Goal: Information Seeking & Learning: Compare options

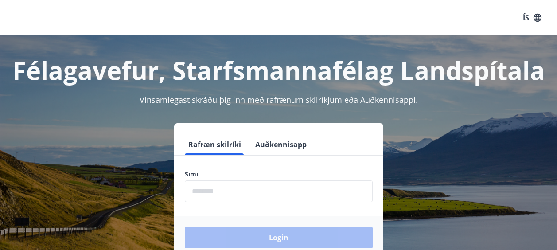
click at [209, 196] on input "phone" at bounding box center [279, 191] width 188 height 22
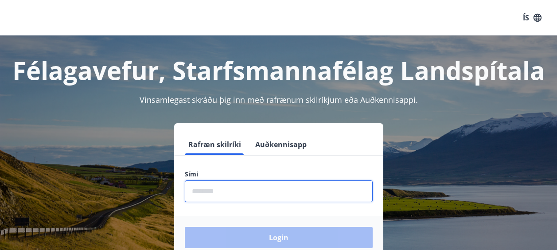
type input "********"
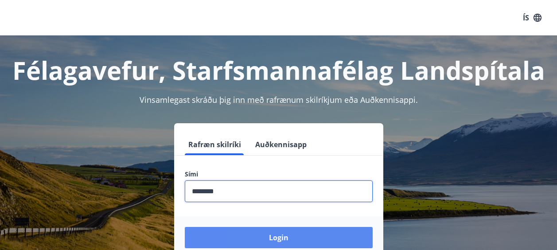
click at [282, 235] on button "Login" at bounding box center [279, 237] width 188 height 21
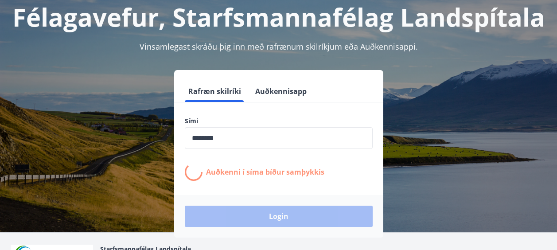
scroll to position [89, 0]
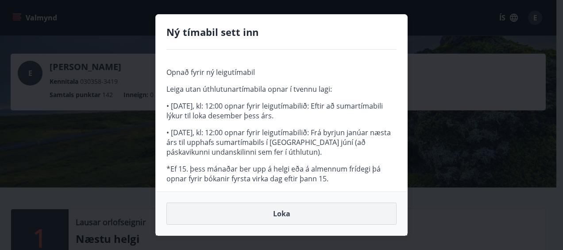
click at [286, 214] on button "Loka" at bounding box center [281, 213] width 230 height 22
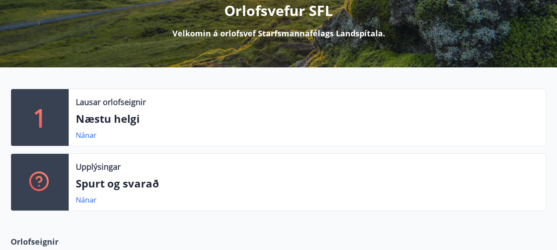
scroll to position [142, 0]
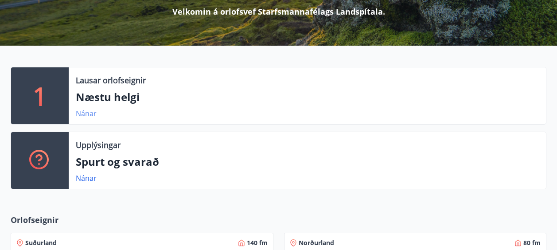
click at [85, 109] on link "Nánar" at bounding box center [86, 113] width 21 height 10
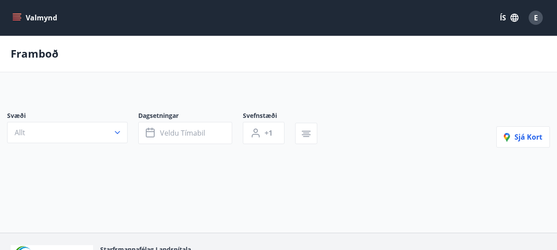
type input "*"
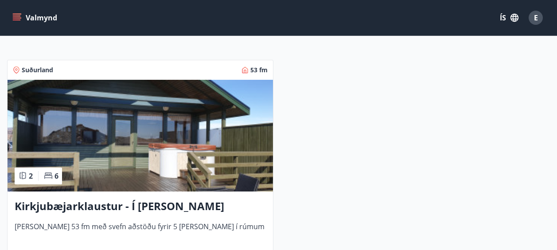
scroll to position [177, 0]
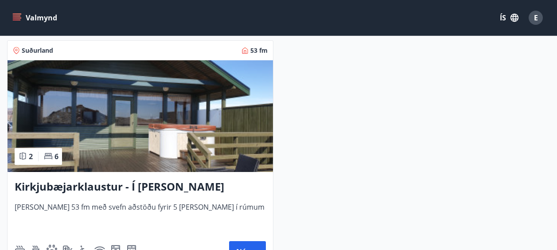
click at [118, 124] on img at bounding box center [140, 116] width 265 height 112
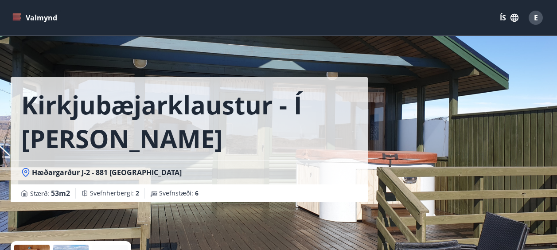
click at [530, 184] on div "Kirkjubæjarklaustur - Í landi Hæðargarðs Hæðargarður J-2 - 881 Kirkjubæjarklaus…" at bounding box center [278, 133] width 535 height 266
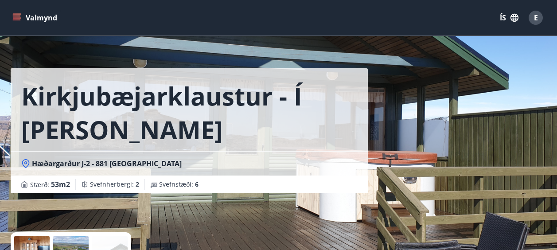
scroll to position [18, 0]
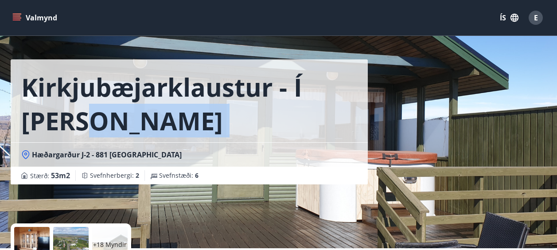
drag, startPoint x: 93, startPoint y: 112, endPoint x: 296, endPoint y: 121, distance: 203.8
click at [296, 121] on h1 "Kirkjubæjarklaustur - Í landi Hæðargarðs" at bounding box center [189, 103] width 336 height 67
click at [296, 122] on h1 "Kirkjubæjarklaustur - Í landi Hæðargarðs" at bounding box center [189, 103] width 336 height 67
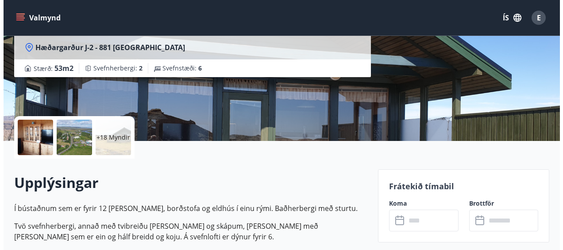
scroll to position [142, 0]
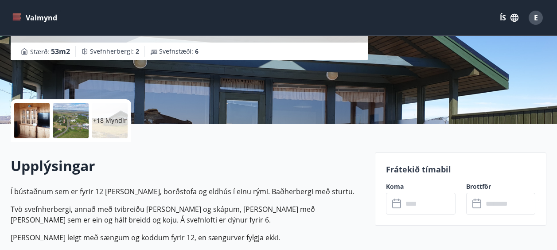
click at [55, 112] on div at bounding box center [70, 120] width 35 height 35
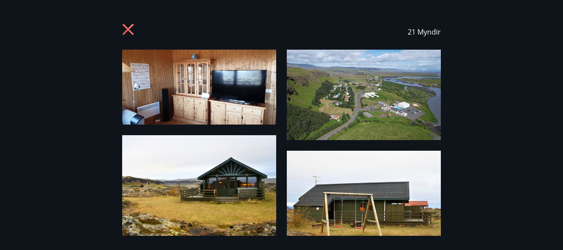
click at [232, 193] on img at bounding box center [199, 186] width 154 height 103
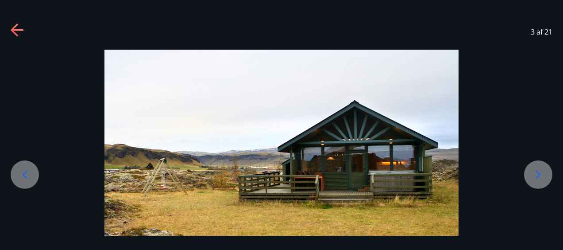
click at [546, 175] on div at bounding box center [538, 174] width 28 height 28
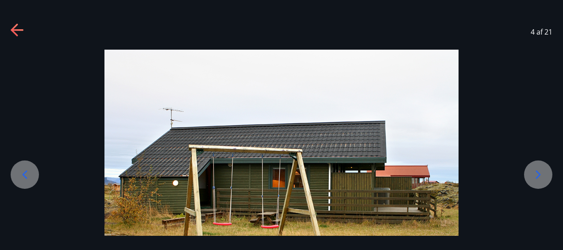
click at [546, 175] on div at bounding box center [538, 174] width 28 height 28
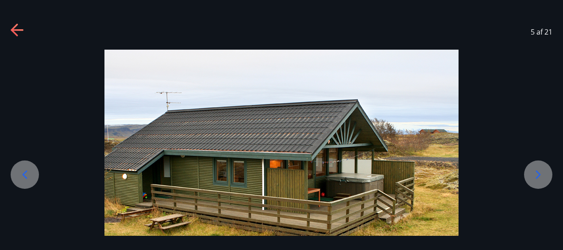
click at [546, 175] on div at bounding box center [538, 174] width 28 height 28
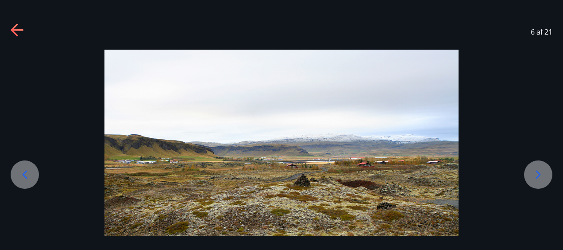
click at [546, 175] on div at bounding box center [538, 174] width 28 height 28
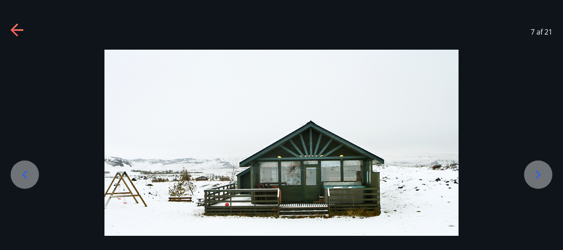
click at [537, 174] on icon at bounding box center [538, 174] width 14 height 14
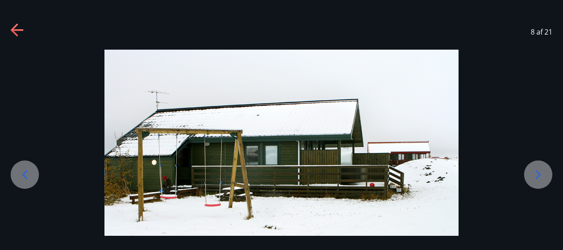
click at [537, 174] on icon at bounding box center [538, 174] width 14 height 14
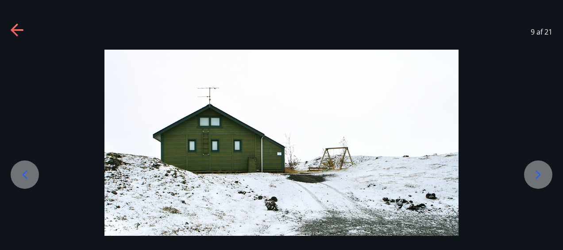
click at [537, 174] on icon at bounding box center [538, 174] width 14 height 14
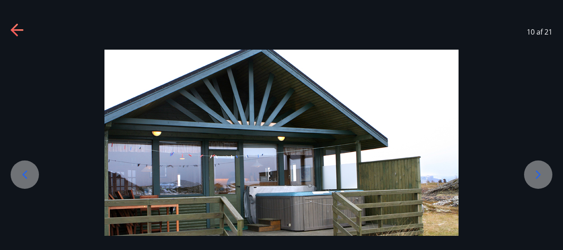
click at [541, 172] on icon at bounding box center [538, 174] width 14 height 14
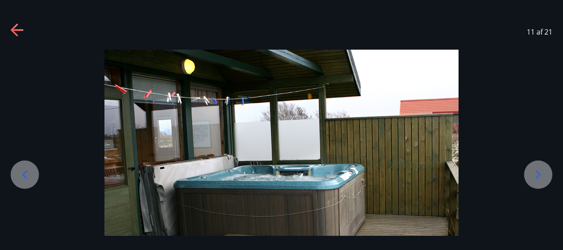
click at [540, 180] on icon at bounding box center [538, 174] width 14 height 14
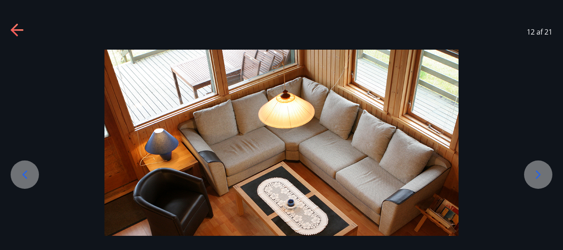
click at [540, 180] on icon at bounding box center [538, 174] width 14 height 14
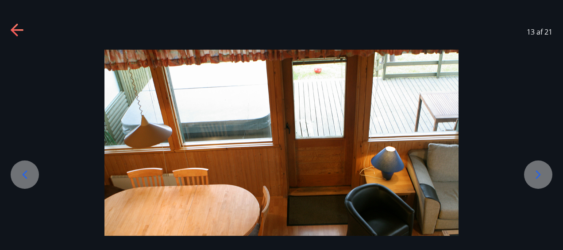
click at [540, 180] on icon at bounding box center [538, 174] width 14 height 14
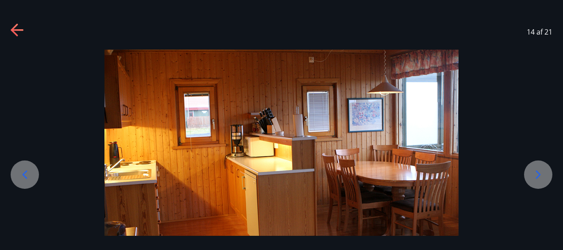
click at [540, 180] on icon at bounding box center [538, 174] width 14 height 14
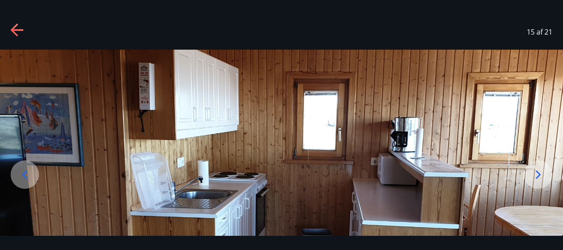
click at [540, 180] on icon at bounding box center [538, 174] width 14 height 14
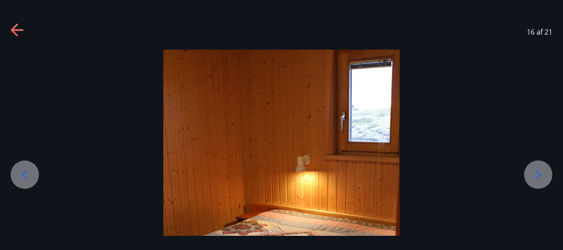
click at [540, 180] on icon at bounding box center [538, 174] width 14 height 14
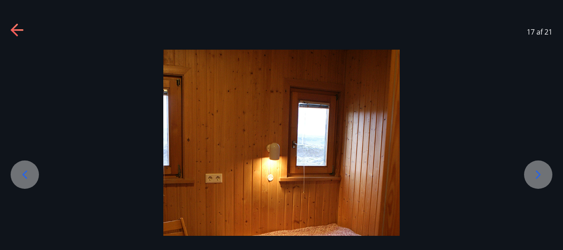
click at [540, 180] on icon at bounding box center [538, 174] width 14 height 14
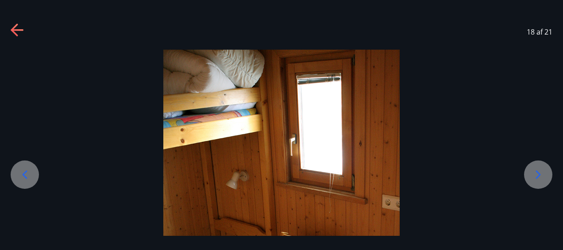
click at [540, 180] on icon at bounding box center [538, 174] width 14 height 14
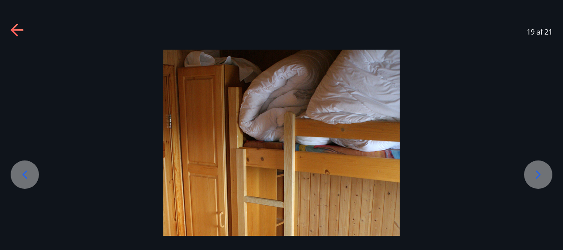
click at [540, 180] on icon at bounding box center [538, 174] width 14 height 14
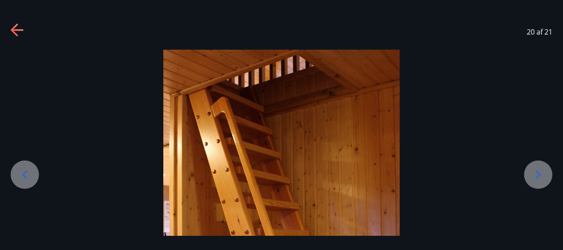
click at [540, 180] on icon at bounding box center [538, 174] width 14 height 14
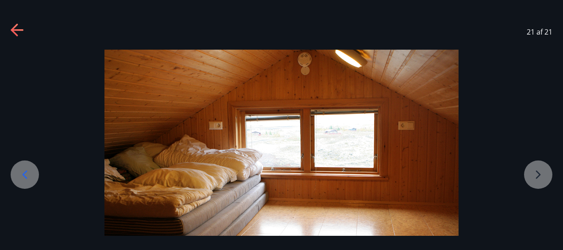
click at [540, 180] on div at bounding box center [281, 168] width 563 height 236
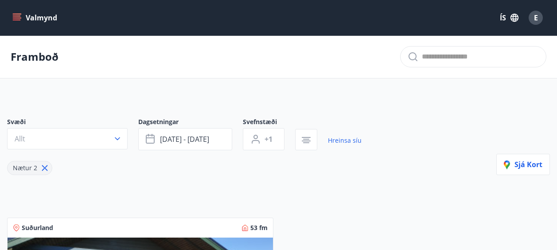
click at [17, 17] on icon "menu" at bounding box center [16, 17] width 9 height 9
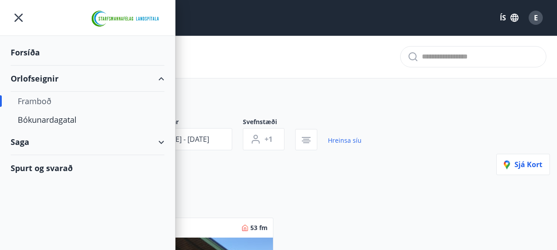
click at [44, 77] on div "Orlofseignir" at bounding box center [88, 79] width 154 height 26
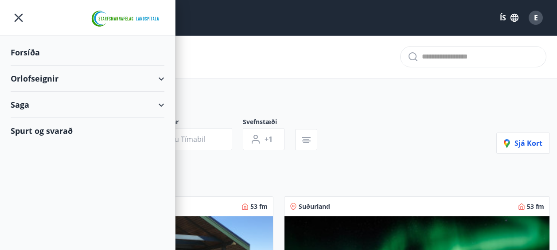
type input "*"
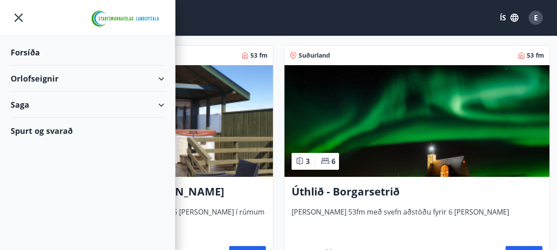
scroll to position [159, 0]
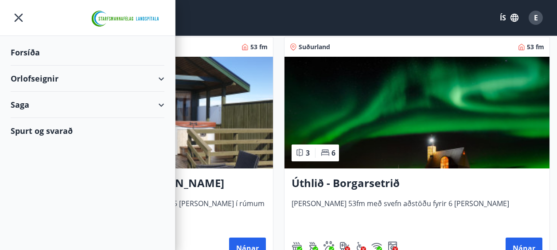
click at [534, 225] on span "Húsið er 53fm með svefn aðstöðu fyrir 6 manns" at bounding box center [416, 212] width 251 height 29
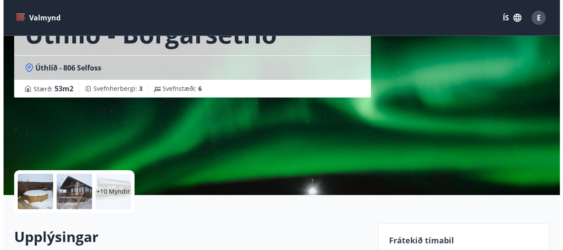
scroll to position [89, 0]
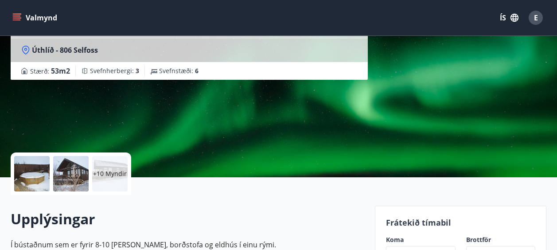
click at [43, 176] on div at bounding box center [31, 173] width 35 height 35
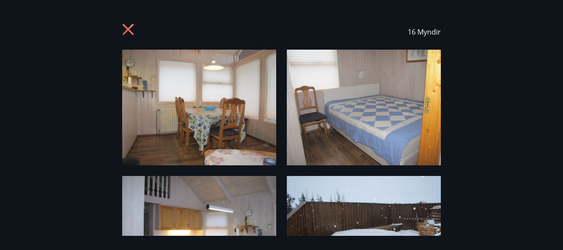
click at [264, 147] on img at bounding box center [199, 108] width 154 height 116
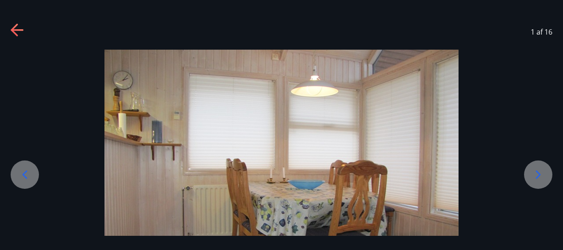
click at [541, 171] on icon at bounding box center [538, 174] width 14 height 14
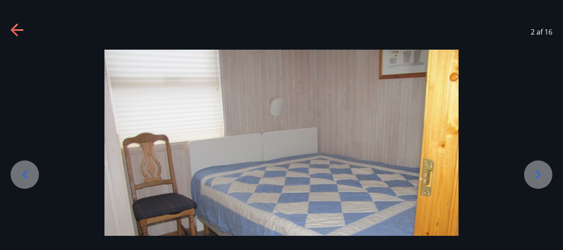
click at [541, 171] on icon at bounding box center [538, 174] width 14 height 14
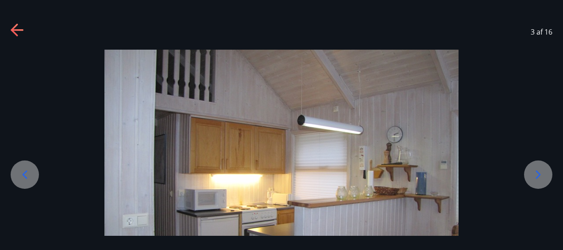
click at [541, 171] on icon at bounding box center [538, 174] width 14 height 14
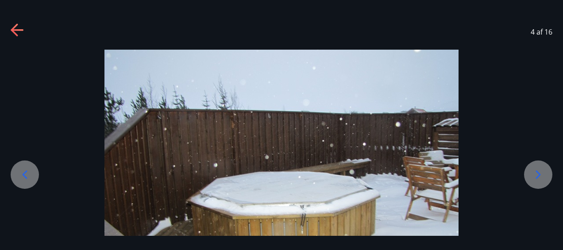
click at [541, 171] on icon at bounding box center [538, 174] width 14 height 14
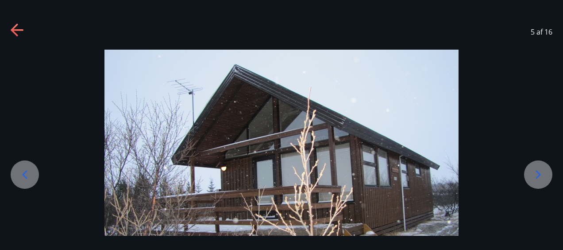
click at [541, 171] on icon at bounding box center [538, 174] width 14 height 14
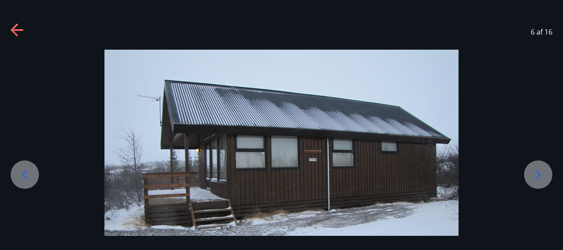
click at [541, 171] on icon at bounding box center [538, 174] width 14 height 14
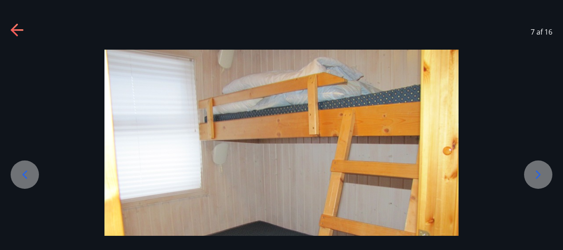
click at [541, 171] on icon at bounding box center [538, 174] width 14 height 14
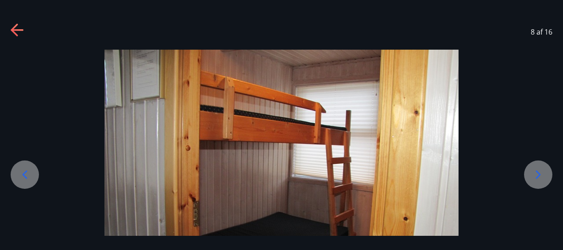
click at [541, 171] on icon at bounding box center [538, 174] width 14 height 14
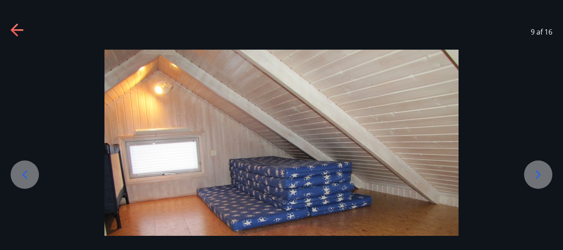
click at [541, 171] on icon at bounding box center [538, 174] width 14 height 14
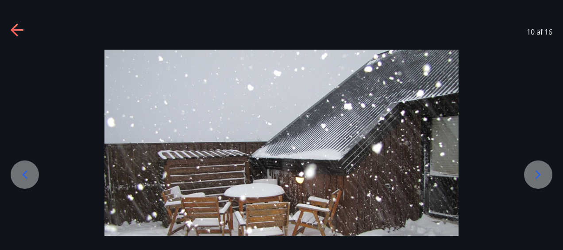
click at [541, 171] on icon at bounding box center [538, 174] width 14 height 14
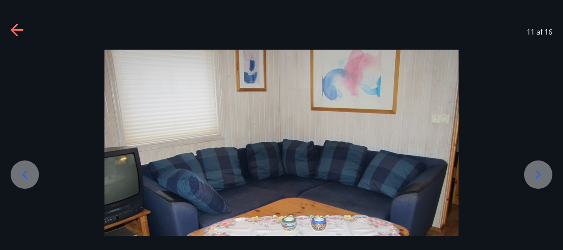
click at [541, 171] on icon at bounding box center [538, 174] width 14 height 14
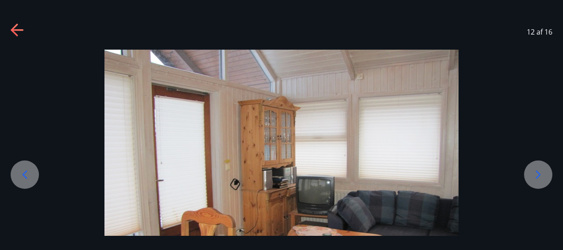
click at [541, 171] on icon at bounding box center [538, 174] width 14 height 14
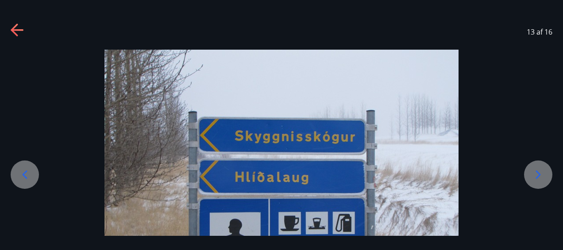
click at [541, 171] on icon at bounding box center [538, 174] width 14 height 14
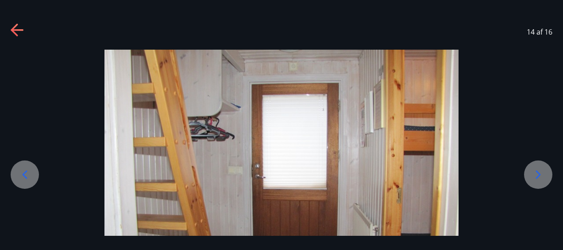
click at [541, 171] on icon at bounding box center [538, 174] width 14 height 14
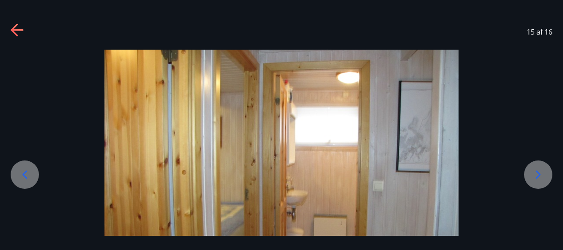
click at [541, 171] on icon at bounding box center [538, 174] width 14 height 14
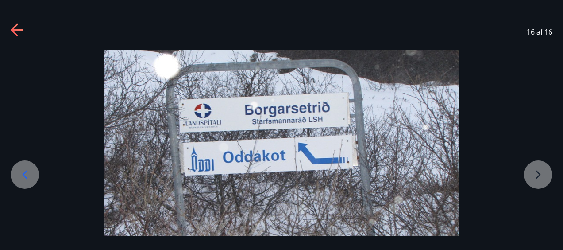
click at [541, 171] on div at bounding box center [281, 183] width 563 height 266
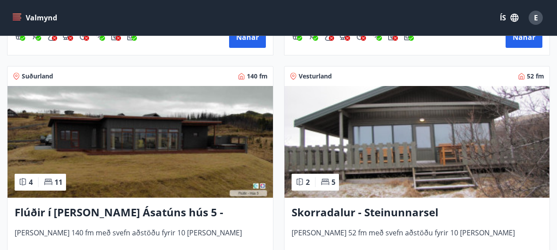
scroll to position [885, 0]
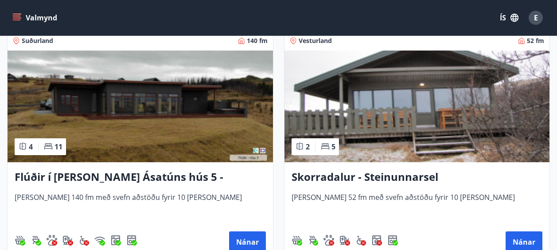
click at [89, 101] on img at bounding box center [140, 106] width 265 height 112
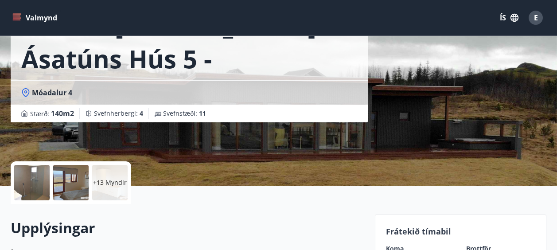
scroll to position [89, 0]
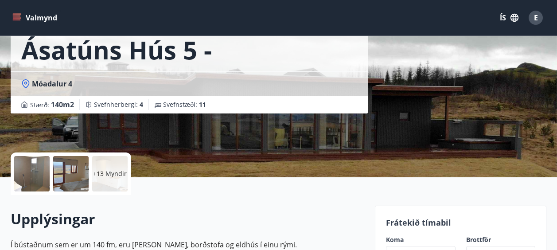
click at [32, 168] on div at bounding box center [31, 173] width 35 height 35
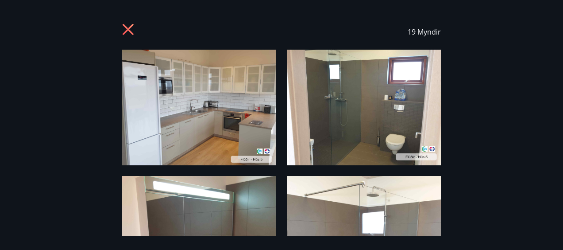
click at [169, 90] on img at bounding box center [199, 108] width 154 height 116
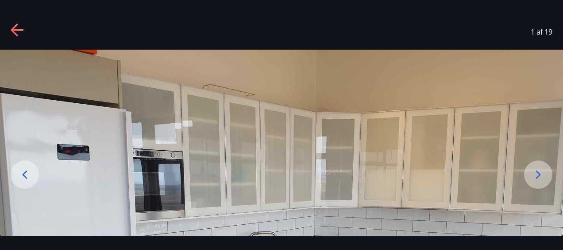
click at [539, 171] on icon at bounding box center [538, 174] width 14 height 14
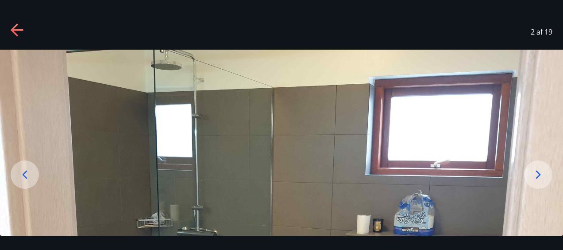
click at [533, 173] on icon at bounding box center [538, 174] width 14 height 14
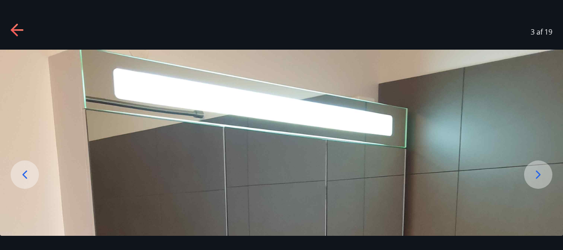
click at [533, 173] on icon at bounding box center [538, 174] width 14 height 14
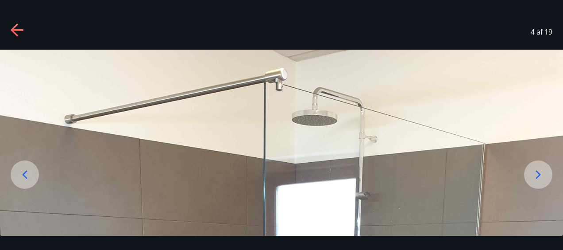
click at [533, 173] on icon at bounding box center [538, 174] width 14 height 14
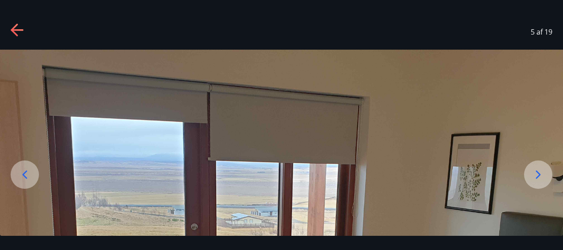
click at [560, 245] on div "5 af 19" at bounding box center [281, 125] width 563 height 250
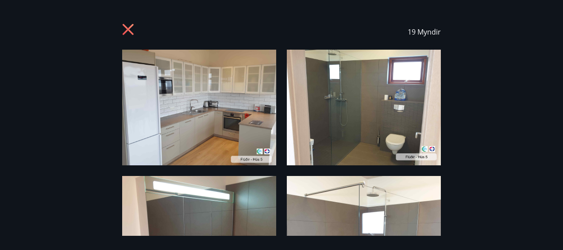
click at [560, 245] on div "19 Myndir" at bounding box center [281, 125] width 563 height 250
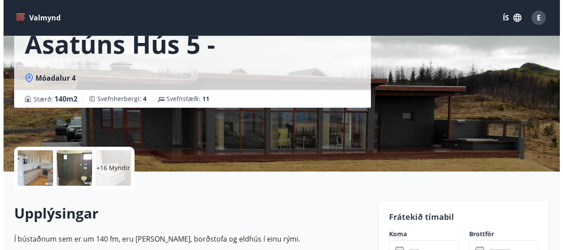
scroll to position [77, 0]
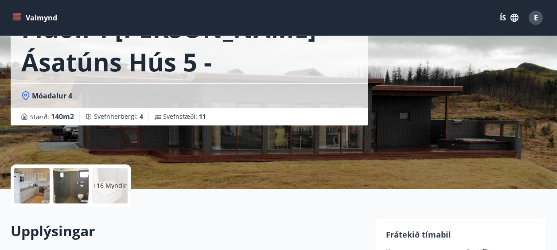
click at [107, 193] on div "+16 Myndir" at bounding box center [109, 185] width 35 height 35
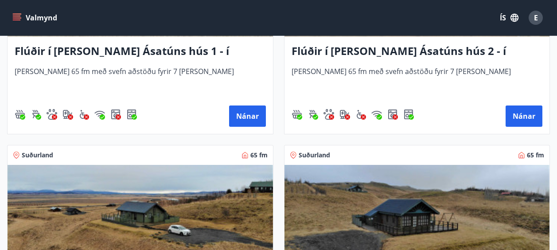
scroll to position [496, 0]
